Goal: Transaction & Acquisition: Download file/media

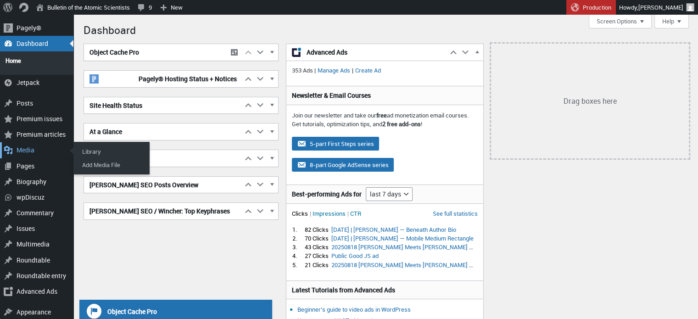
click at [11, 145] on div "Main menu" at bounding box center [8, 150] width 17 height 16
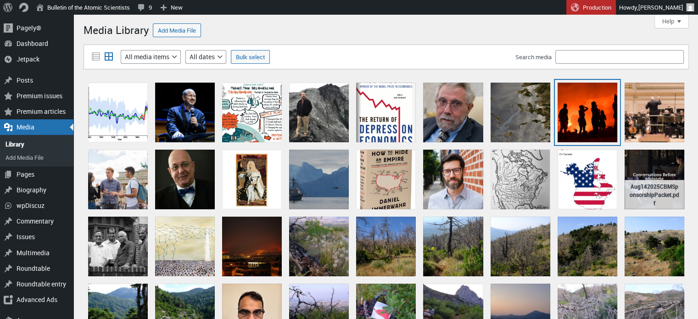
click at [586, 113] on div "GREECE-FIRE" at bounding box center [587, 113] width 60 height 60
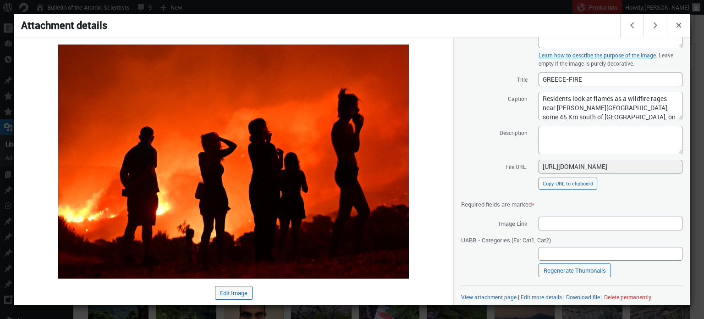
scroll to position [111, 0]
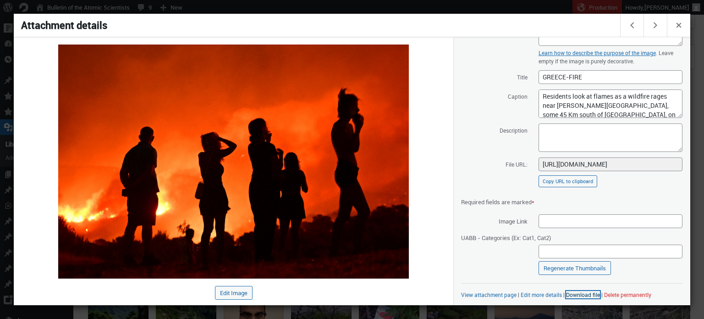
click at [590, 297] on link "Download file" at bounding box center [583, 294] width 34 height 7
click at [588, 294] on link "Download file" at bounding box center [583, 294] width 34 height 7
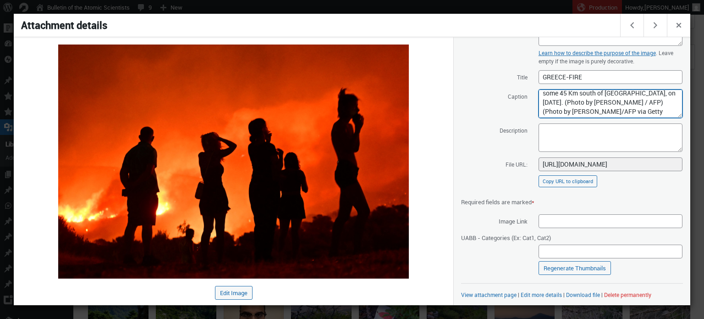
drag, startPoint x: 539, startPoint y: 97, endPoint x: 692, endPoint y: 133, distance: 156.6
